Goal: Task Accomplishment & Management: Manage account settings

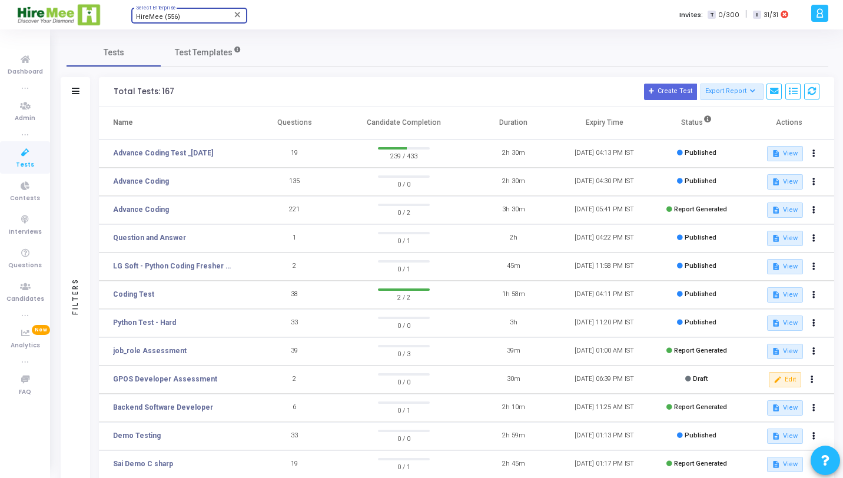
click at [194, 16] on div "HireMee (556)" at bounding box center [183, 17] width 95 height 7
type input "Gameberry"
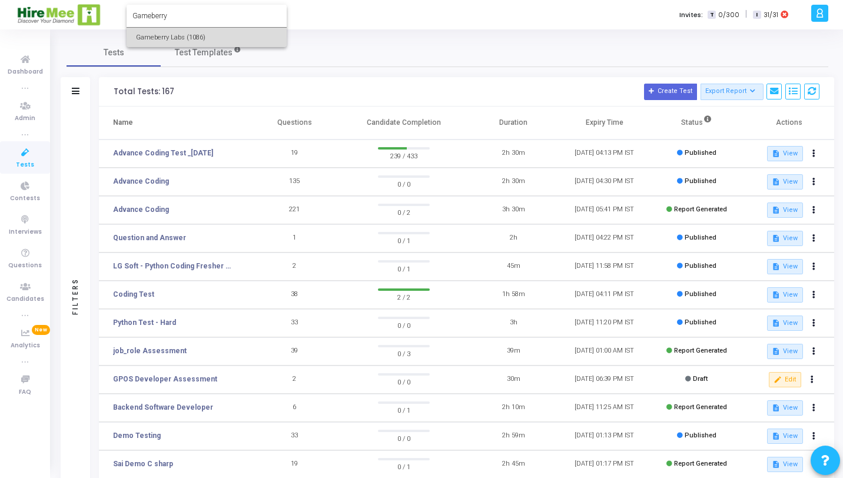
click at [192, 37] on span "Gameberry Labs (1086)" at bounding box center [206, 37] width 141 height 19
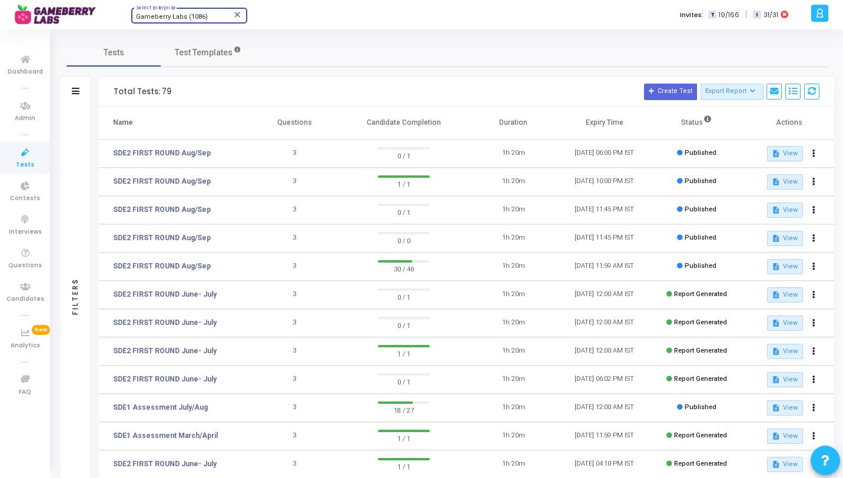
click at [823, 12] on icon at bounding box center [820, 13] width 9 height 14
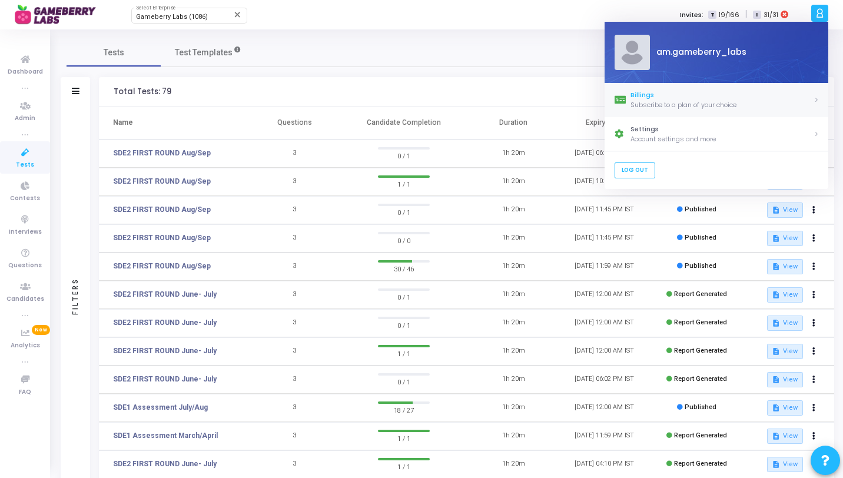
click at [723, 95] on div "Billings" at bounding box center [722, 95] width 183 height 10
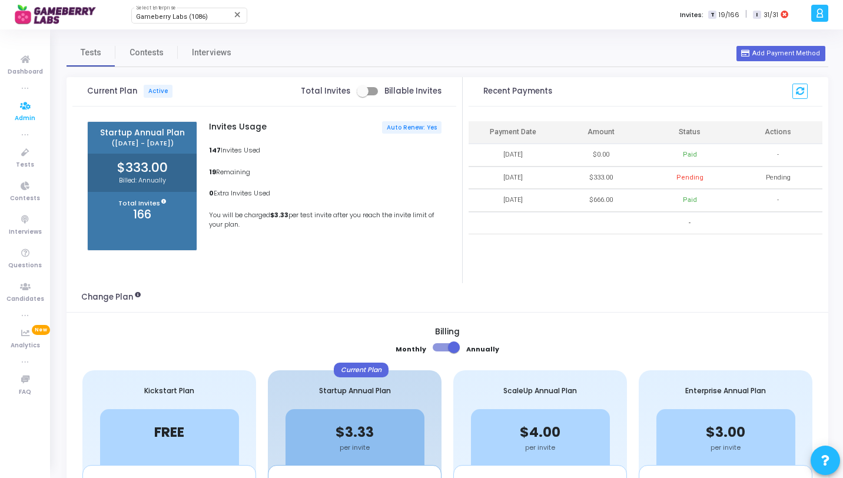
click at [41, 102] on link "Admin" at bounding box center [25, 111] width 50 height 32
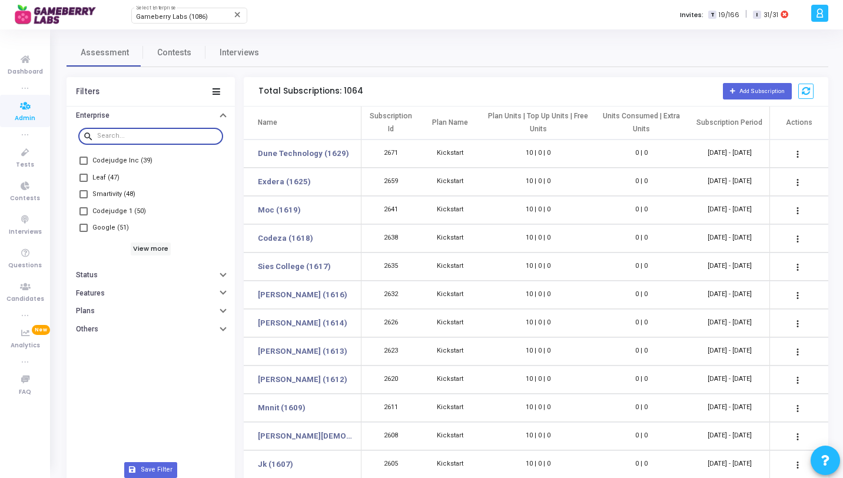
click at [118, 140] on div at bounding box center [157, 135] width 121 height 19
type input "gAM"
click at [124, 226] on span "Gameberry Labs (1086)" at bounding box center [128, 228] width 72 height 14
click at [84, 232] on input "Gameberry Labs (1086)" at bounding box center [83, 232] width 1 height 1
checkbox input "true"
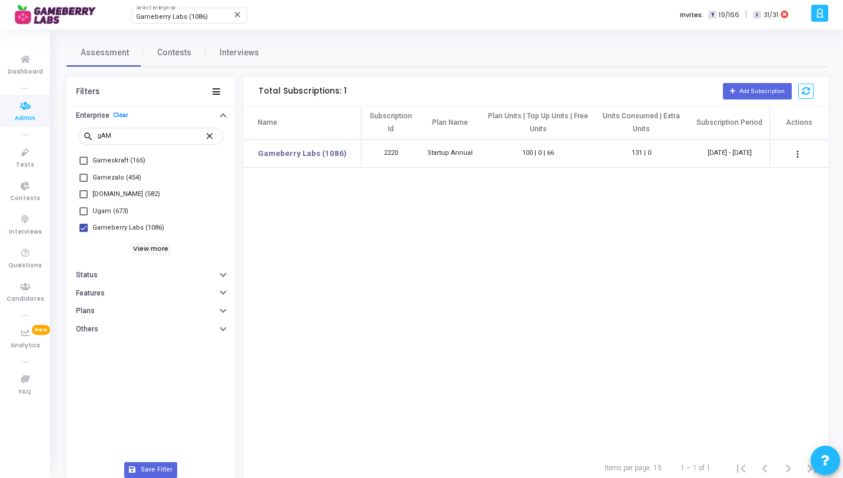
click at [797, 151] on mat-icon "more_vert" at bounding box center [798, 154] width 14 height 14
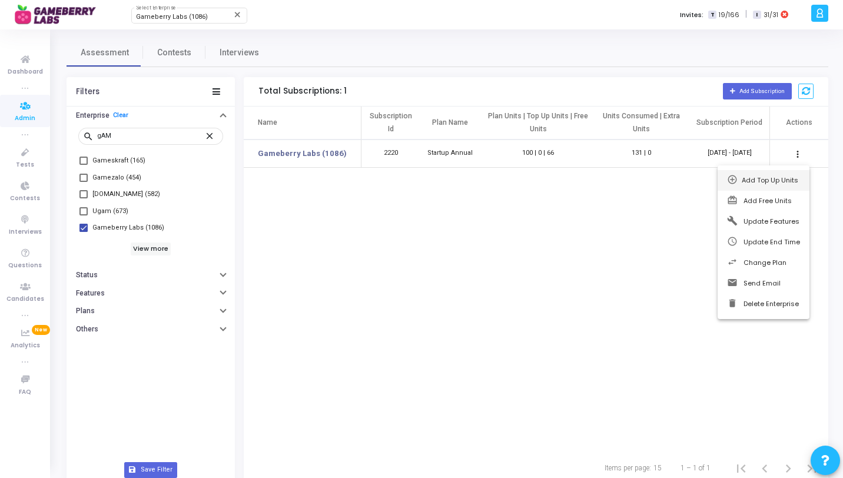
click at [781, 177] on span "Add Top Up Units" at bounding box center [770, 179] width 57 height 9
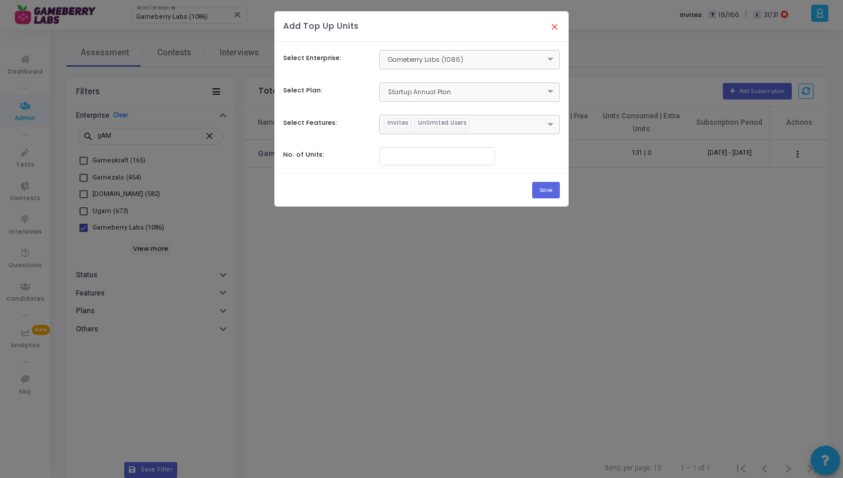
click at [420, 140] on div "Select Enterprise: × Gameberry Labs (1086) Select Plan: × Startup Annual Plan S…" at bounding box center [421, 108] width 293 height 132
click at [420, 155] on input "number" at bounding box center [437, 155] width 106 height 8
type input "200"
click at [541, 188] on button "Save" at bounding box center [546, 190] width 28 height 16
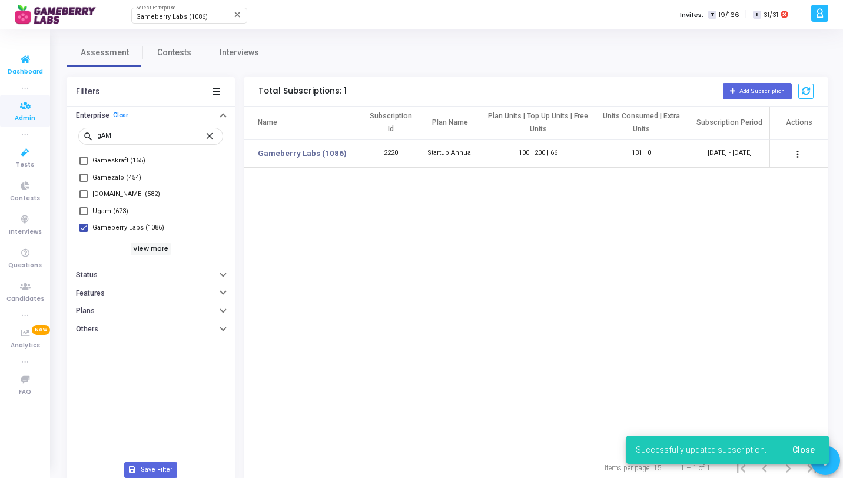
click at [24, 65] on icon at bounding box center [25, 59] width 25 height 15
